Goal: Task Accomplishment & Management: Manage account settings

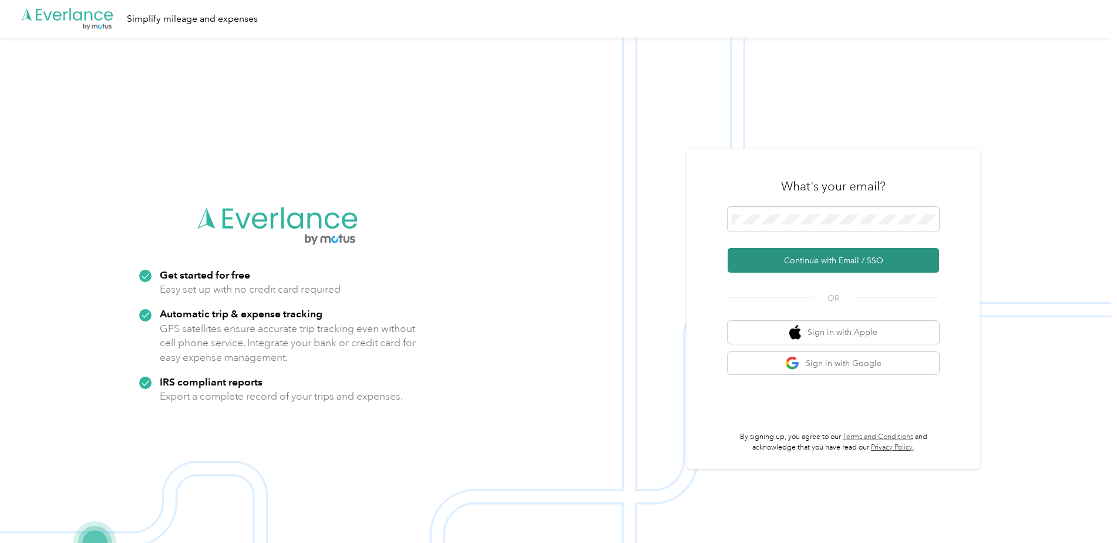
click at [839, 264] on button "Continue with Email / SSO" at bounding box center [833, 260] width 211 height 25
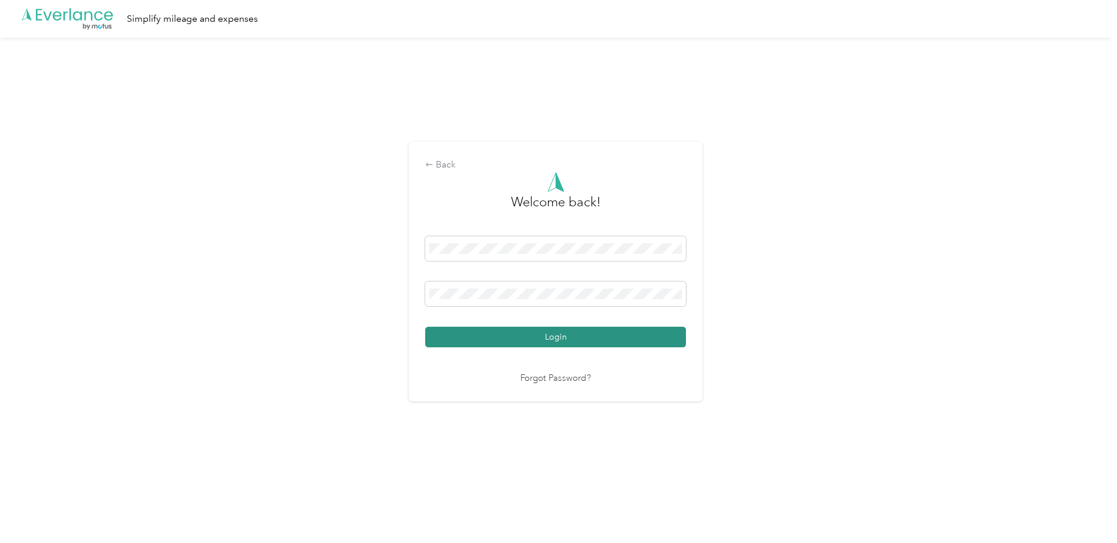
click at [579, 330] on button "Login" at bounding box center [555, 337] width 261 height 21
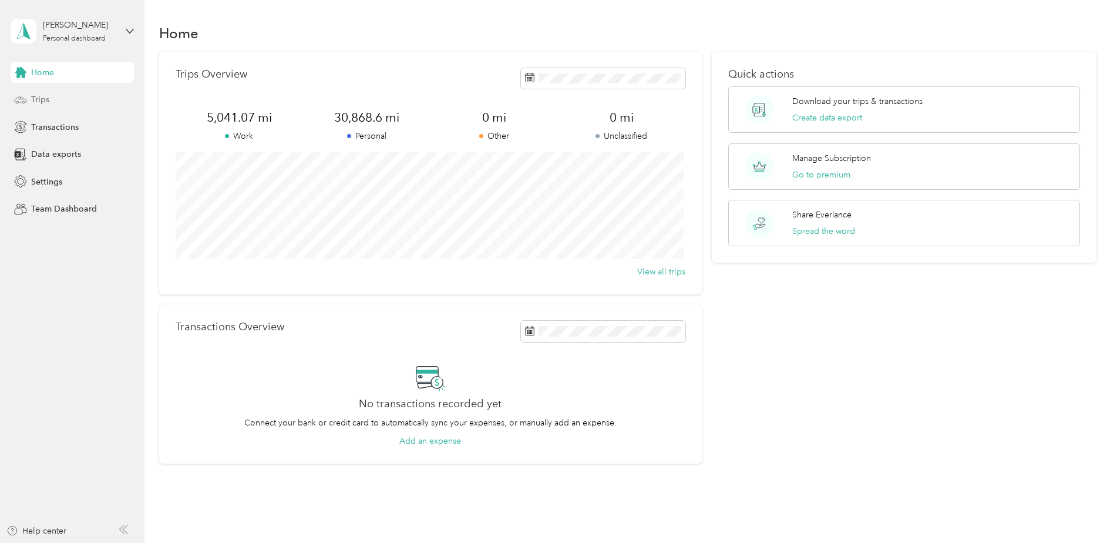
click at [42, 100] on span "Trips" at bounding box center [40, 99] width 18 height 12
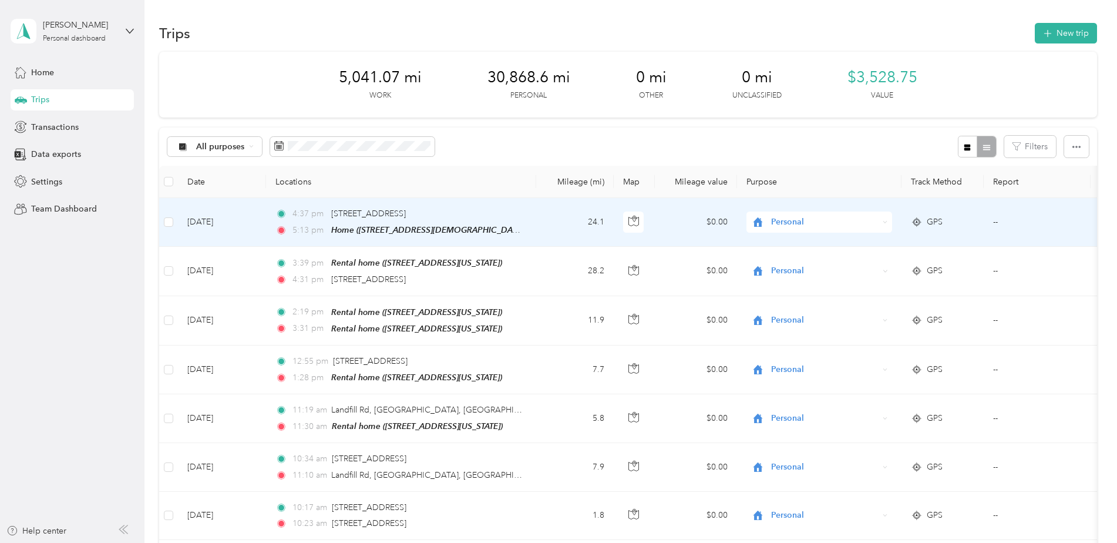
click at [795, 218] on span "Personal" at bounding box center [824, 222] width 107 height 13
click at [788, 285] on span "Real Estate" at bounding box center [829, 285] width 109 height 12
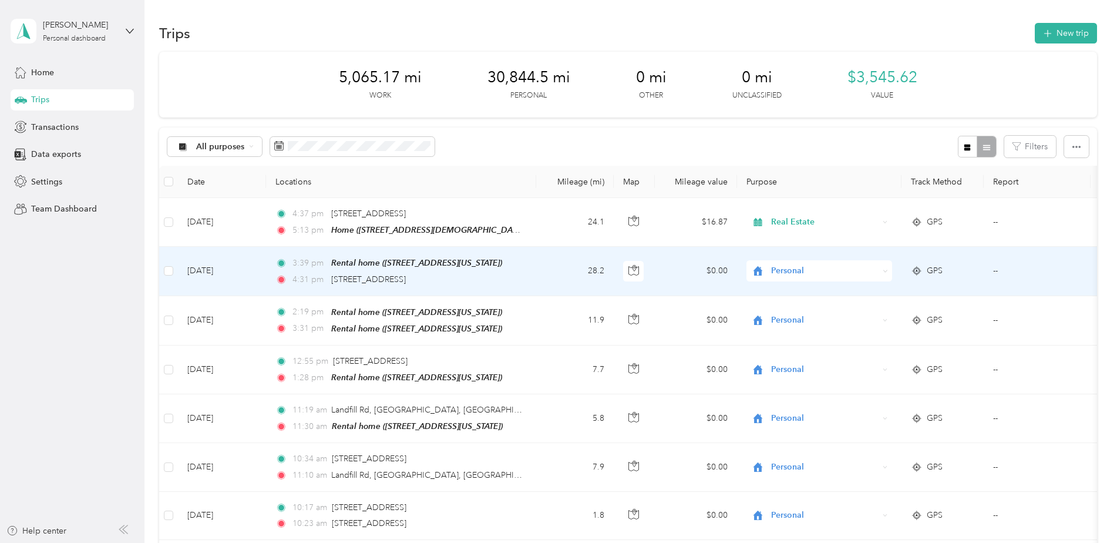
click at [802, 268] on span "Personal" at bounding box center [824, 270] width 107 height 13
click at [797, 331] on span "Real Estate" at bounding box center [829, 331] width 109 height 12
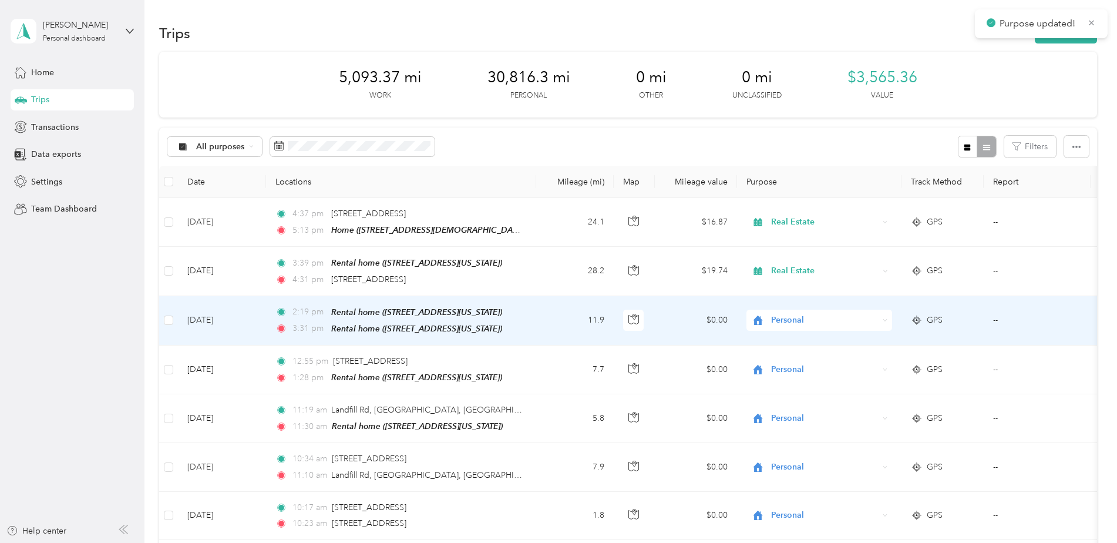
click at [801, 315] on span "Personal" at bounding box center [824, 320] width 107 height 13
click at [791, 382] on span "Real Estate" at bounding box center [829, 381] width 109 height 12
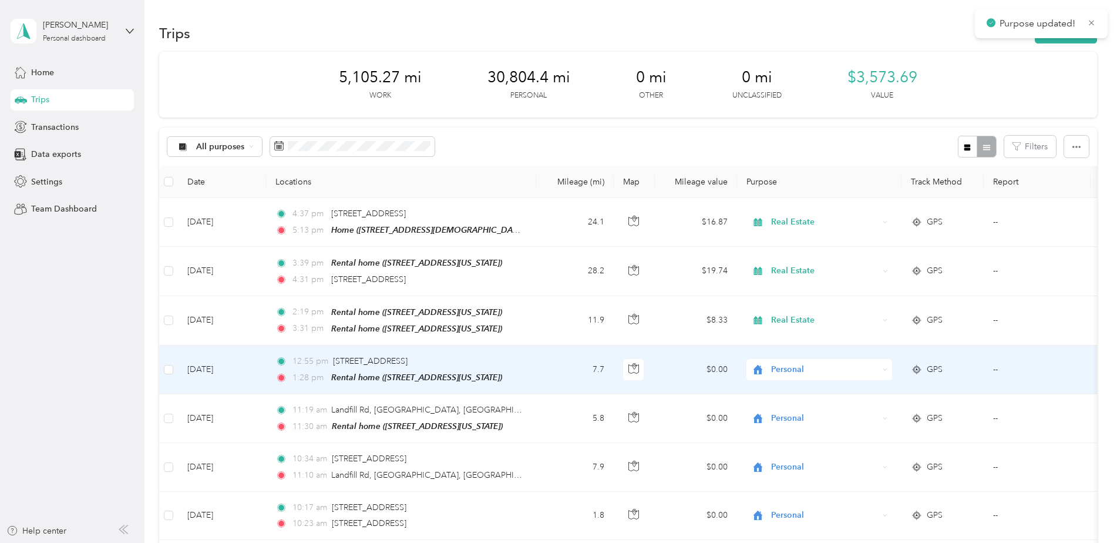
click at [807, 368] on span "Personal" at bounding box center [824, 369] width 107 height 13
click at [792, 243] on li "Real Estate" at bounding box center [820, 236] width 146 height 21
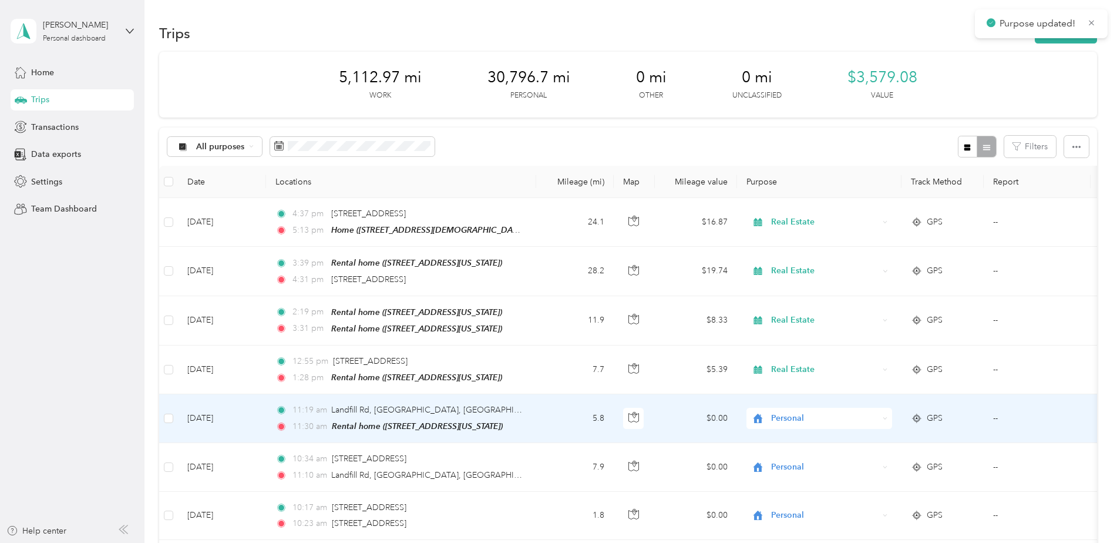
click at [805, 414] on span "Personal" at bounding box center [824, 418] width 107 height 13
click at [795, 293] on li "Real Estate" at bounding box center [820, 290] width 146 height 21
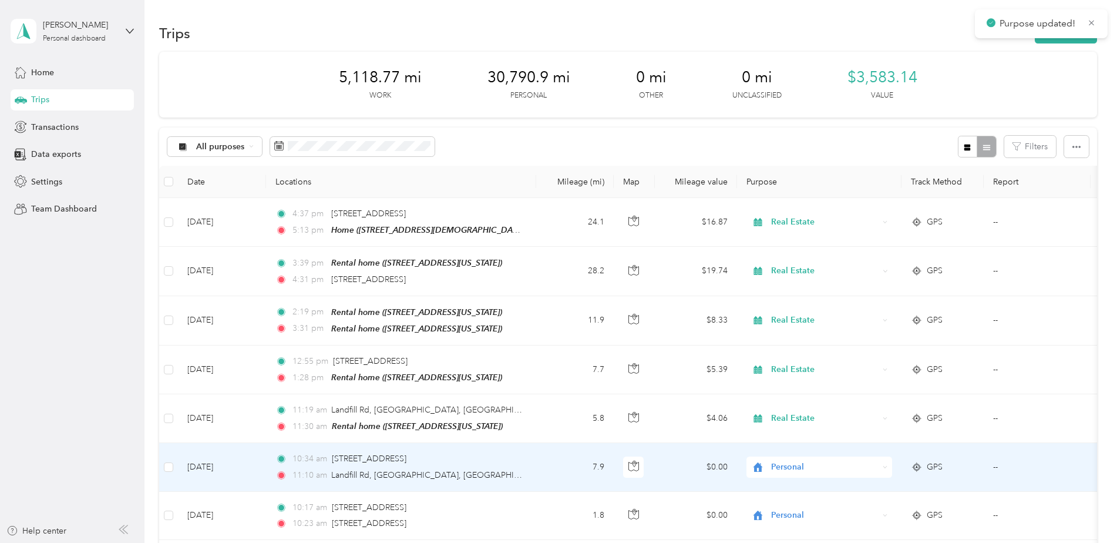
click at [819, 461] on span "Personal" at bounding box center [824, 467] width 107 height 13
click at [817, 341] on span "Real Estate" at bounding box center [829, 338] width 109 height 12
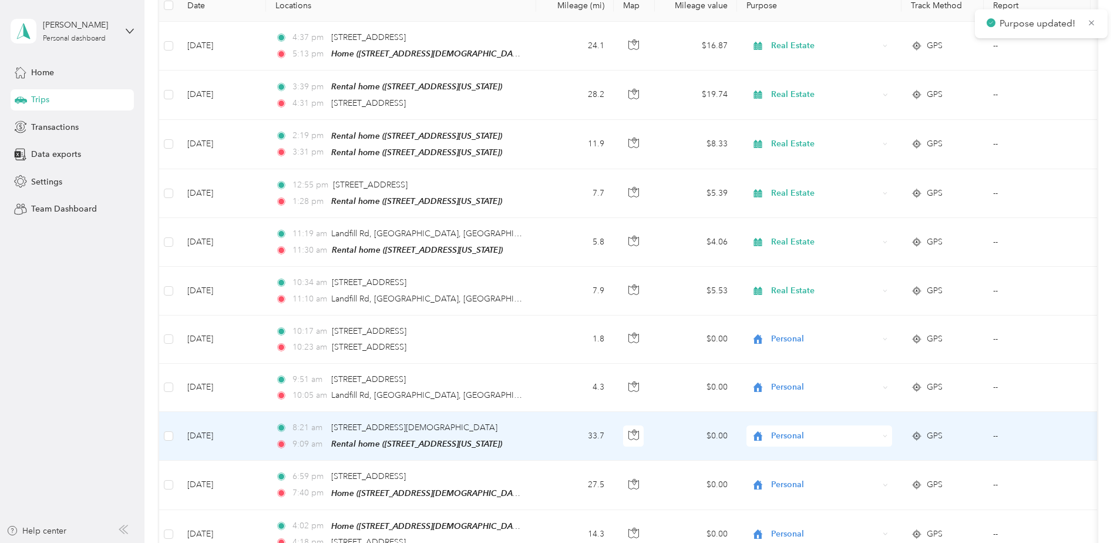
scroll to position [235, 0]
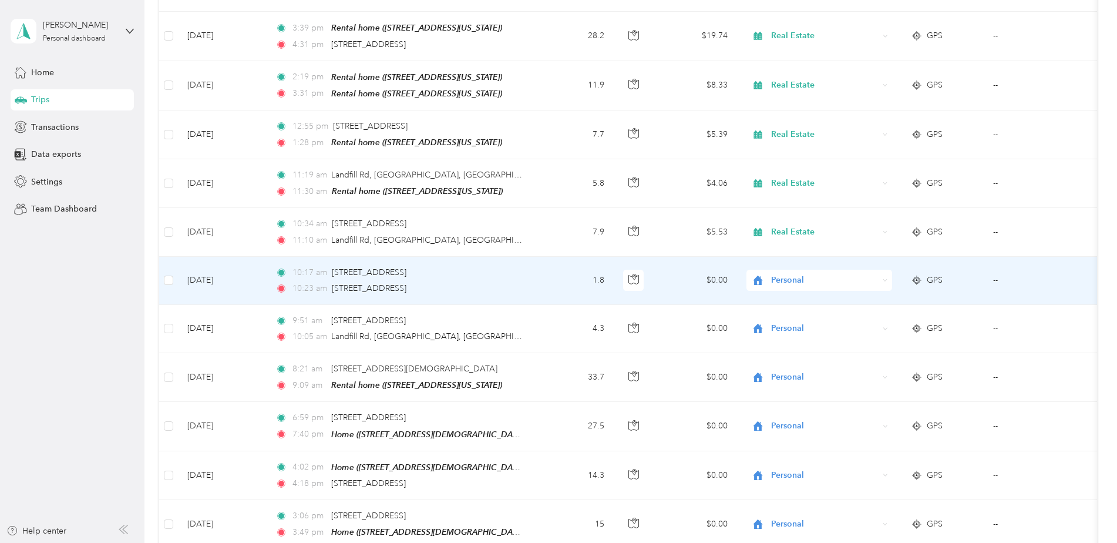
click at [832, 276] on span "Personal" at bounding box center [824, 280] width 107 height 13
click at [804, 340] on span "Real Estate" at bounding box center [829, 340] width 109 height 12
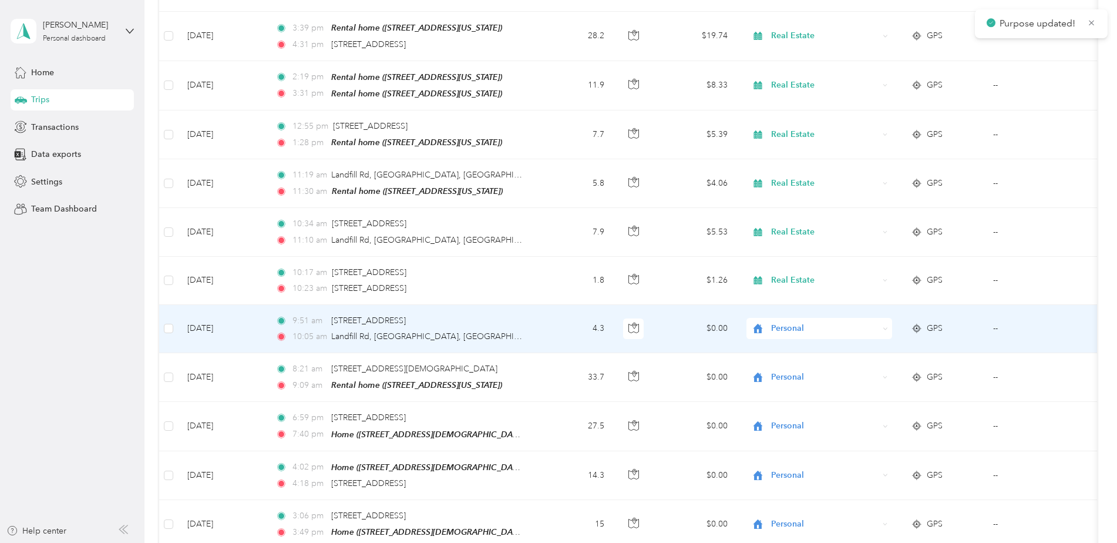
click at [826, 328] on span "Personal" at bounding box center [824, 328] width 107 height 13
click at [810, 384] on span "Real Estate" at bounding box center [829, 387] width 109 height 12
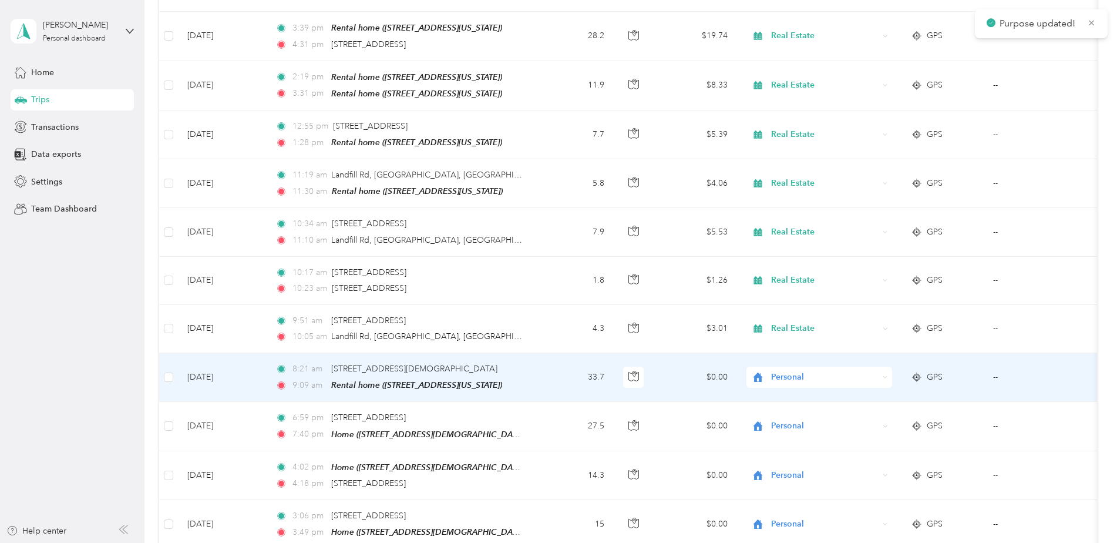
click at [839, 372] on span "Personal" at bounding box center [824, 377] width 107 height 13
click at [805, 249] on span "Real Estate" at bounding box center [829, 244] width 109 height 12
click at [258, 369] on td "[DATE]" at bounding box center [222, 377] width 88 height 49
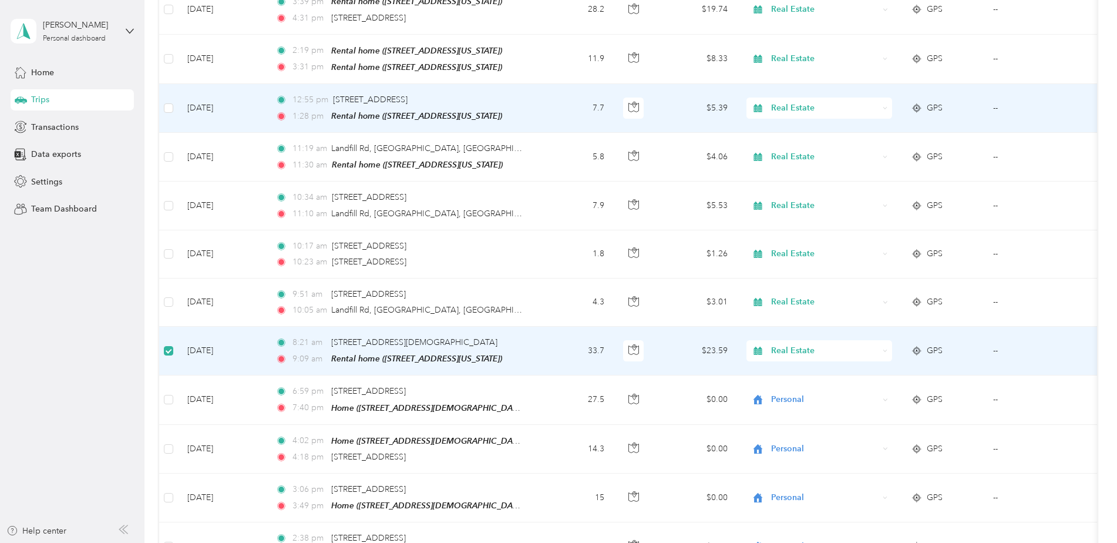
scroll to position [294, 0]
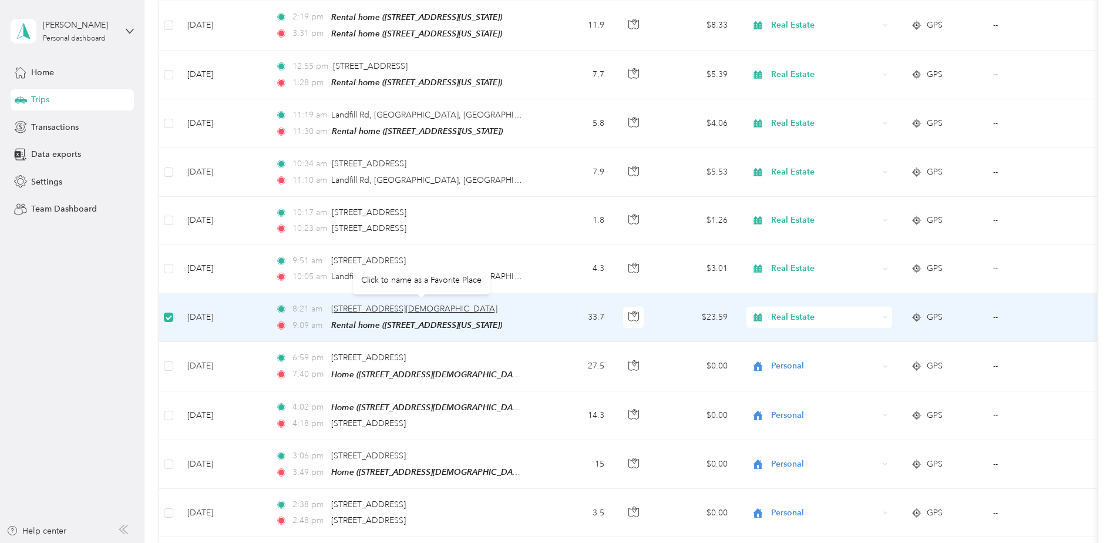
click at [498, 305] on span "[STREET_ADDRESS][DEMOGRAPHIC_DATA]" at bounding box center [414, 309] width 166 height 10
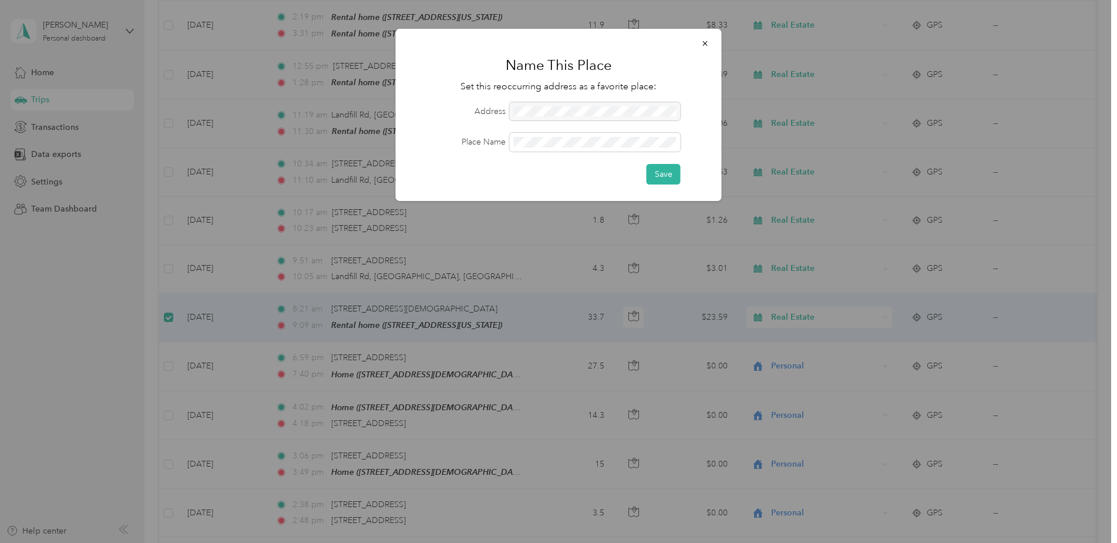
click at [612, 126] on form "Address Place Name Save" at bounding box center [558, 143] width 293 height 82
click at [530, 181] on div "Save" at bounding box center [558, 174] width 293 height 21
click at [705, 46] on icon "button" at bounding box center [705, 43] width 8 height 8
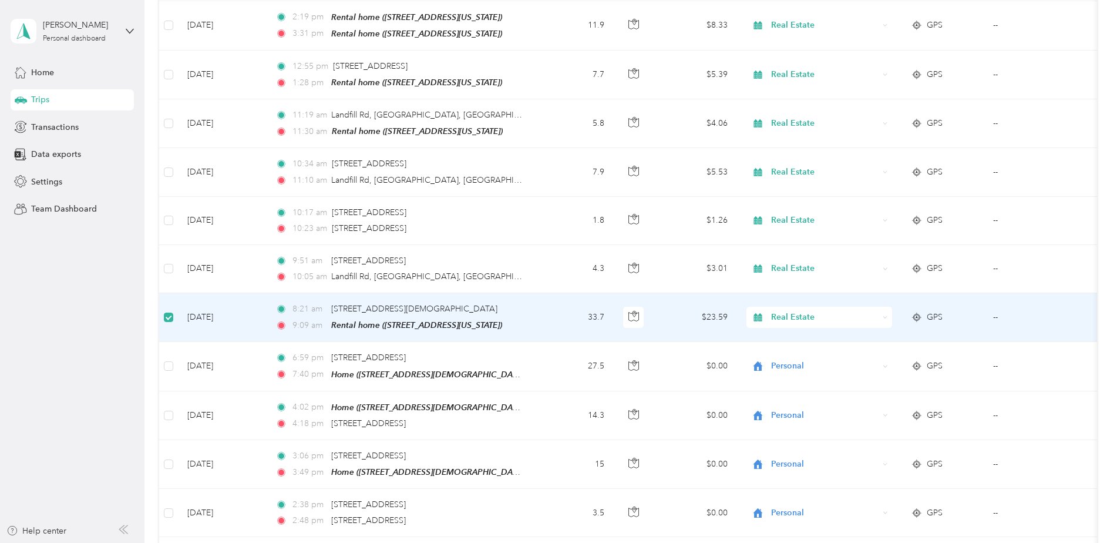
drag, startPoint x: 567, startPoint y: 300, endPoint x: 546, endPoint y: 306, distance: 22.1
click at [546, 306] on td "33.7" at bounding box center [575, 317] width 78 height 49
click at [997, 313] on td "--" at bounding box center [1037, 317] width 107 height 49
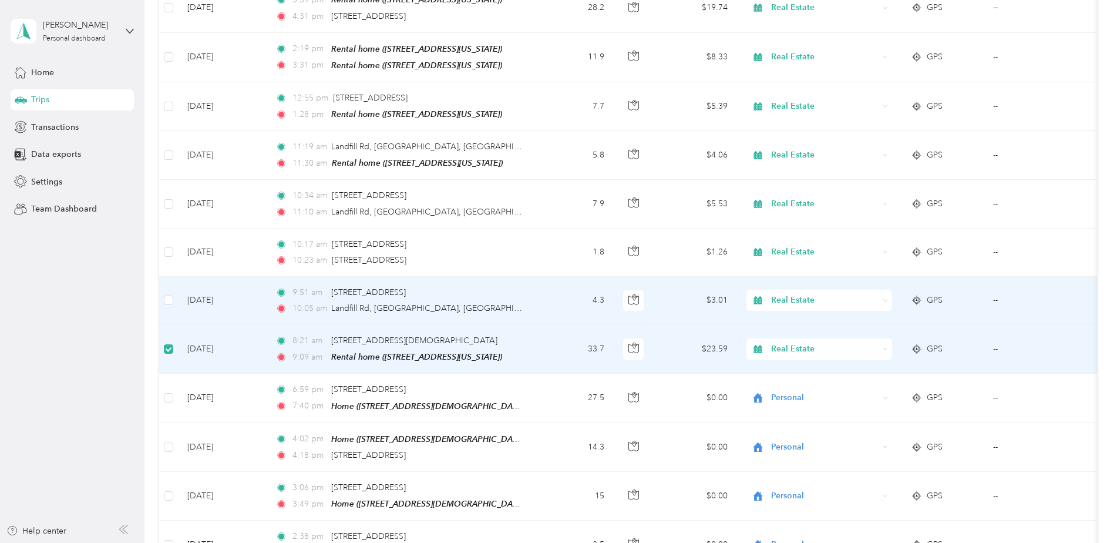
scroll to position [235, 0]
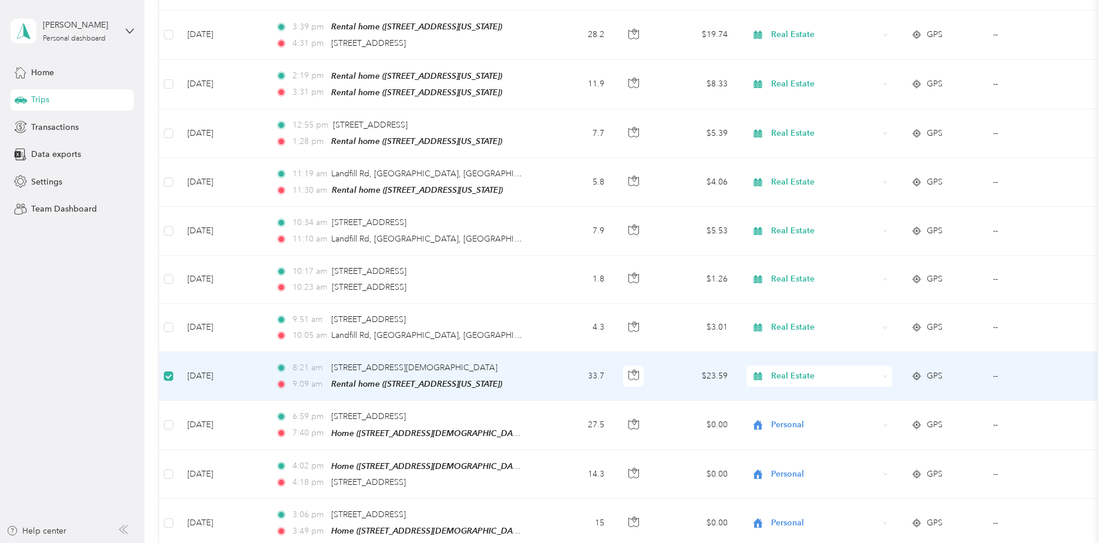
click at [113, 462] on aside "[PERSON_NAME] Personal dashboard Home Trips Transactions Data exports Settings …" at bounding box center [72, 271] width 145 height 543
